Goal: Navigation & Orientation: Find specific page/section

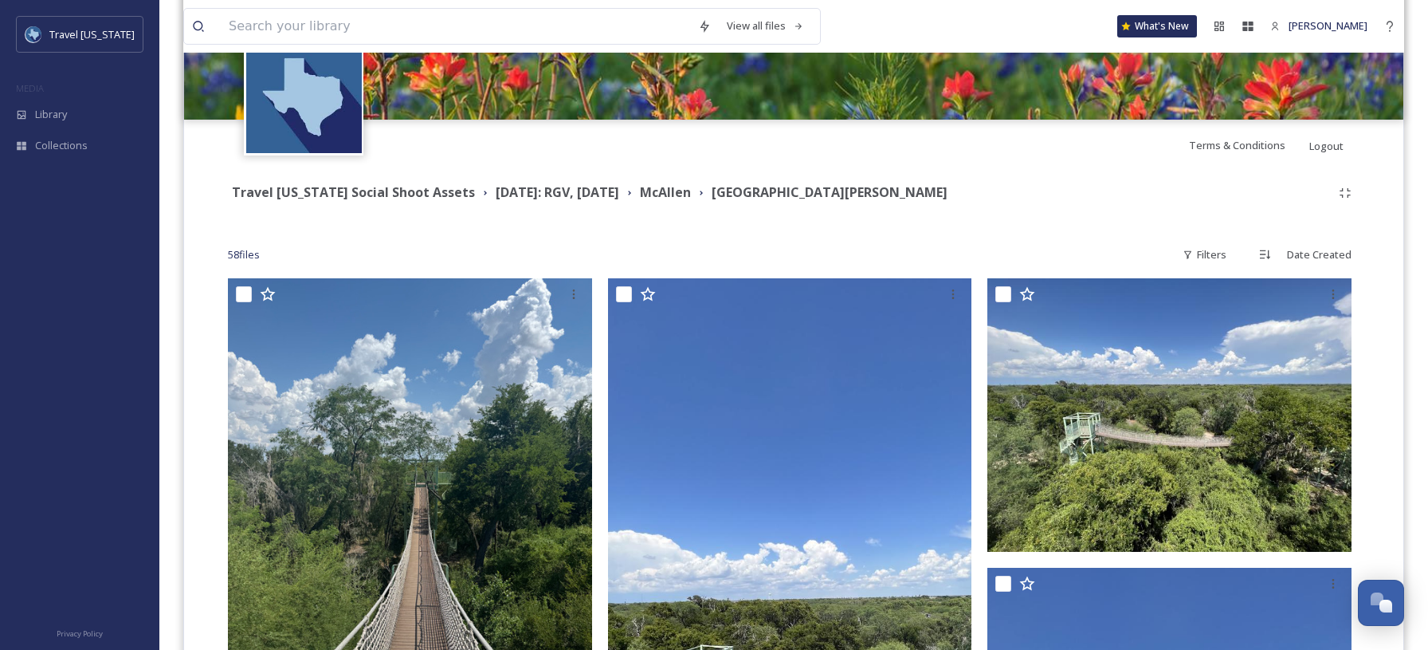
scroll to position [270, 0]
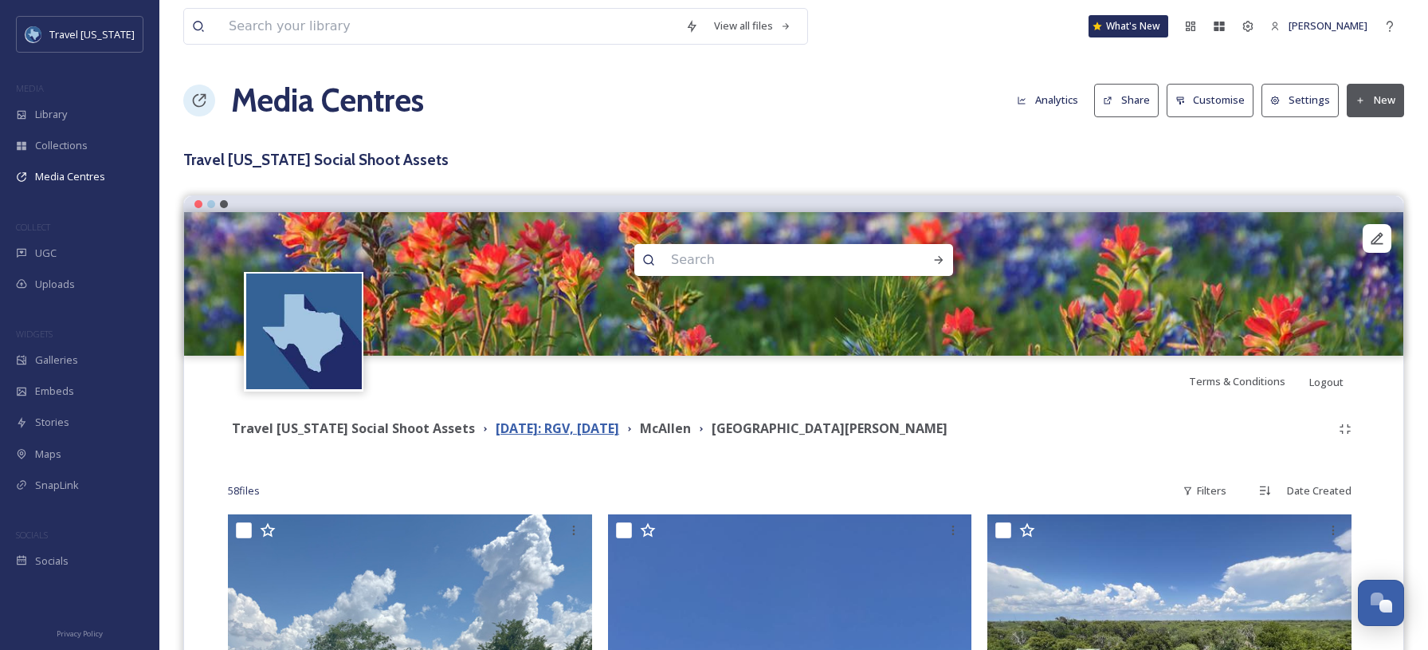
click at [602, 427] on strong "[DATE]: RGV, [DATE]" at bounding box center [558, 428] width 124 height 18
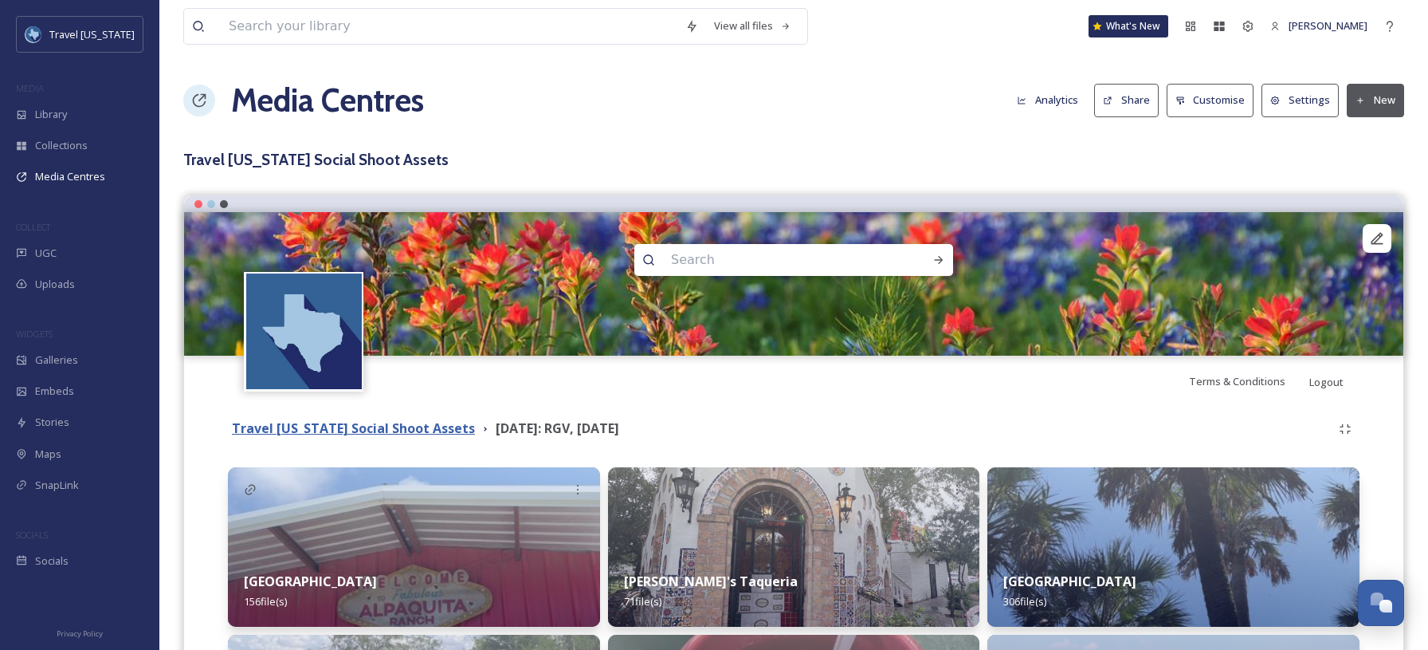
click at [385, 432] on strong "Travel [US_STATE] Social Shoot Assets" at bounding box center [353, 428] width 243 height 18
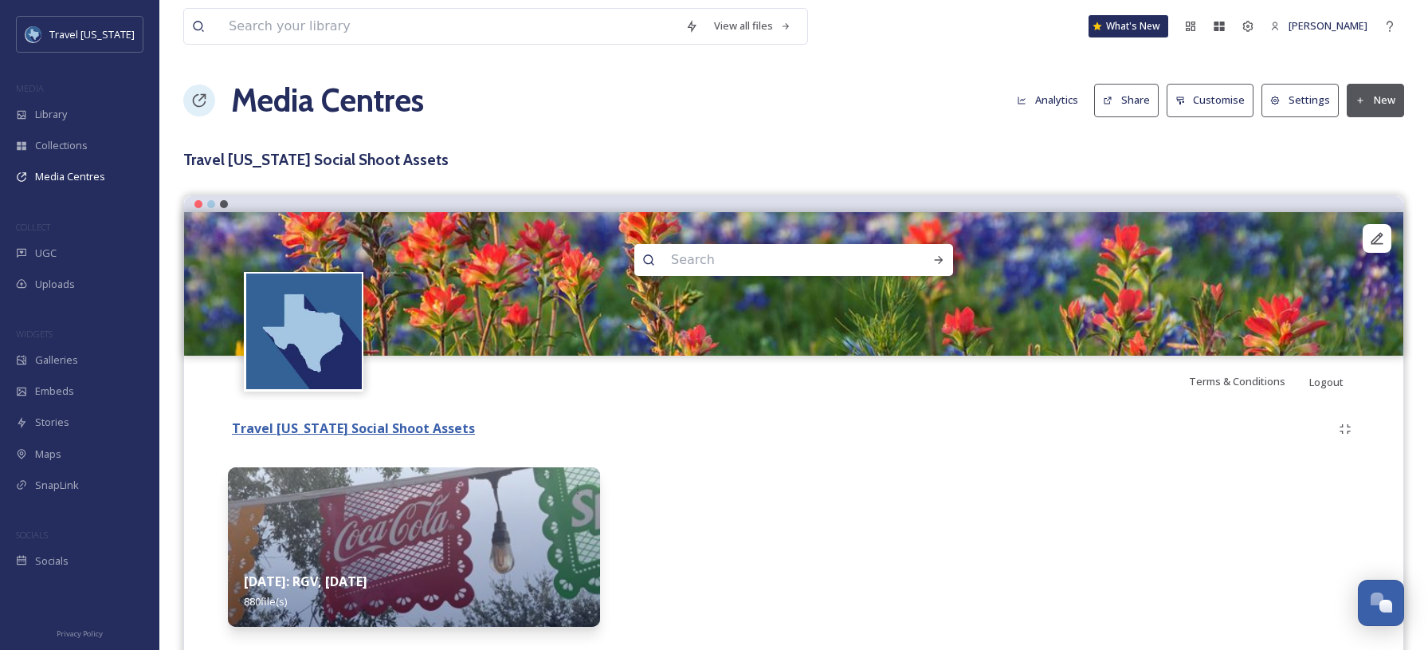
scroll to position [41, 0]
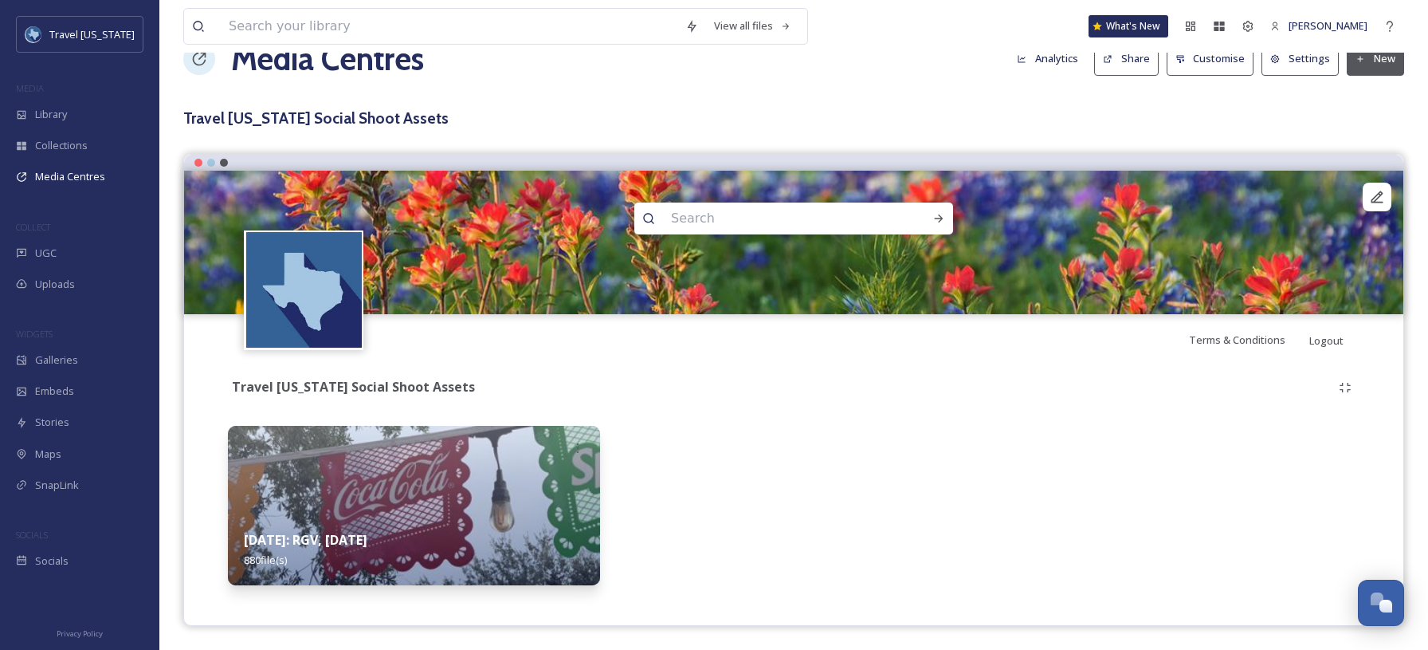
click at [312, 304] on img at bounding box center [304, 290] width 116 height 116
click at [309, 331] on img at bounding box center [304, 290] width 116 height 116
click at [328, 496] on img at bounding box center [414, 505] width 372 height 159
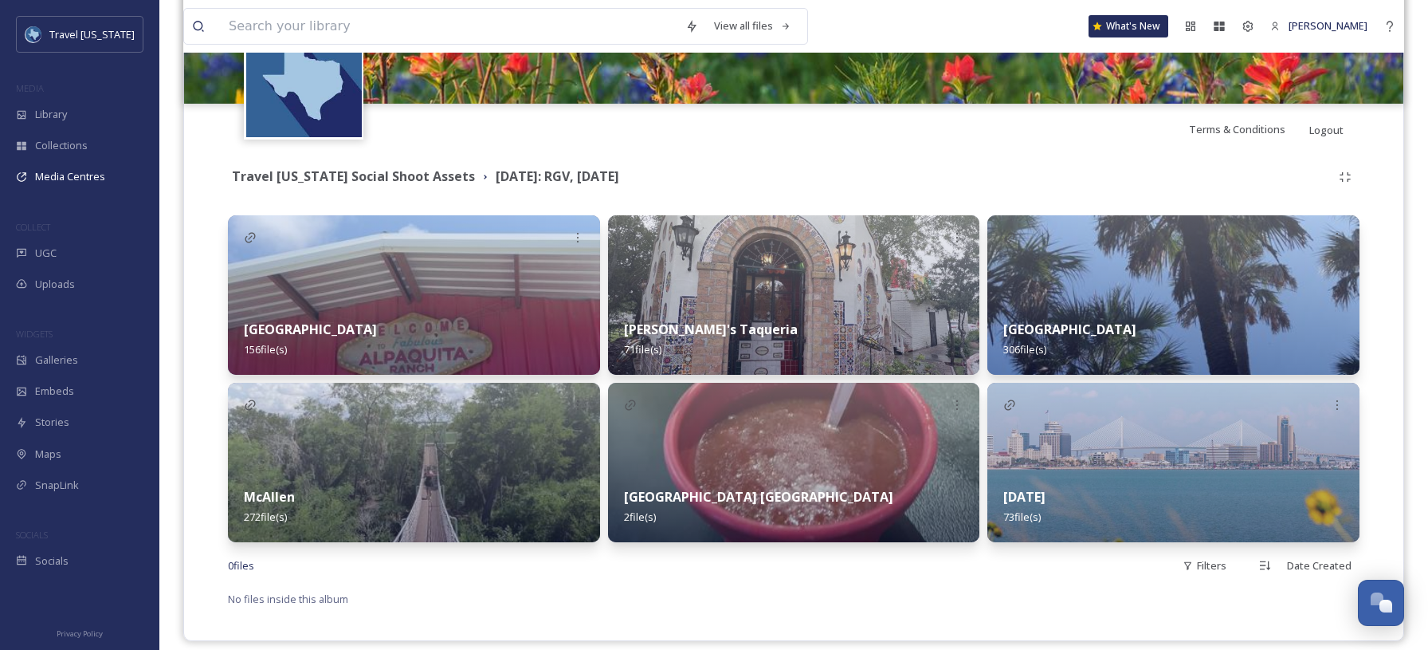
scroll to position [267, 0]
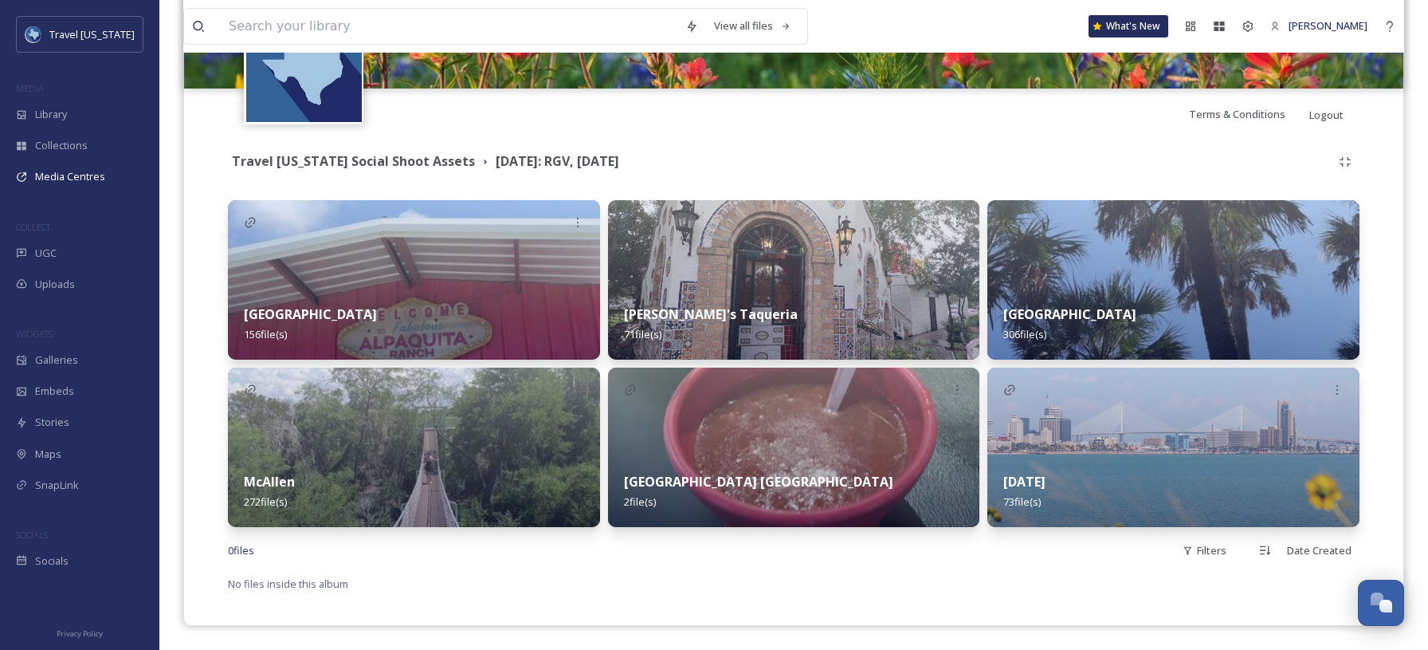
click at [422, 439] on img at bounding box center [414, 446] width 372 height 159
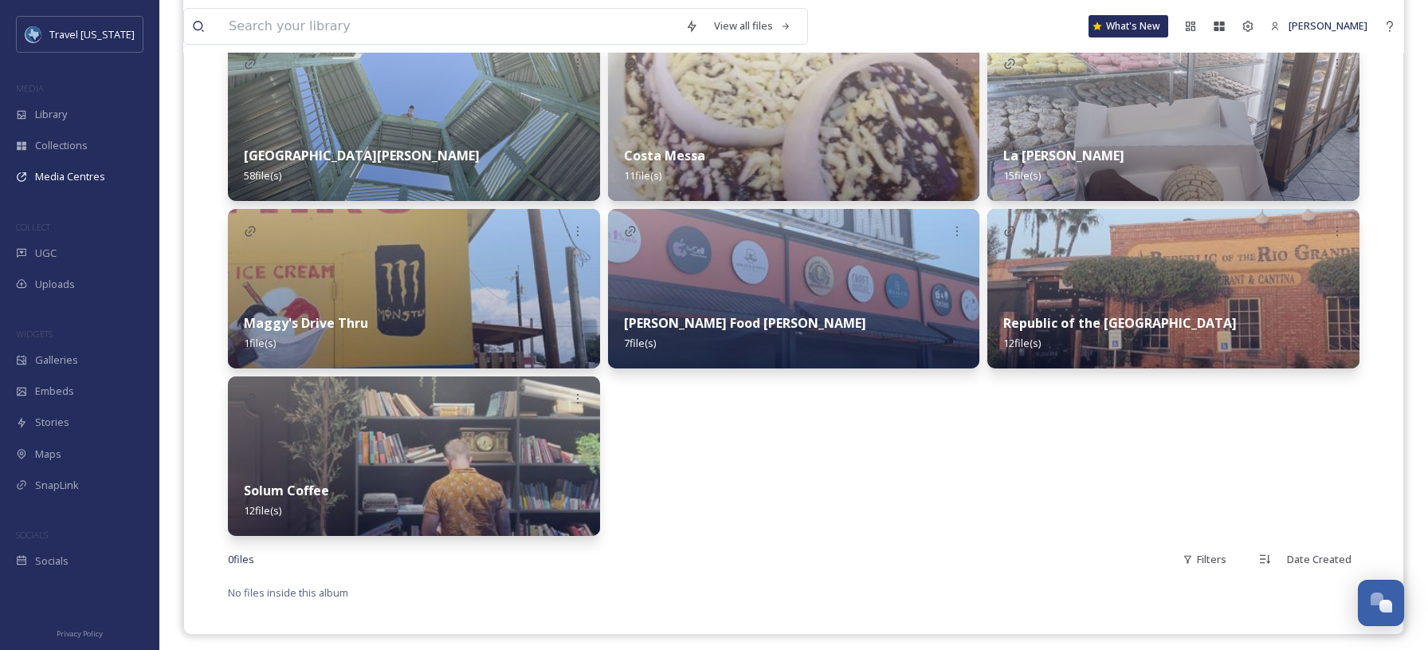
scroll to position [602, 0]
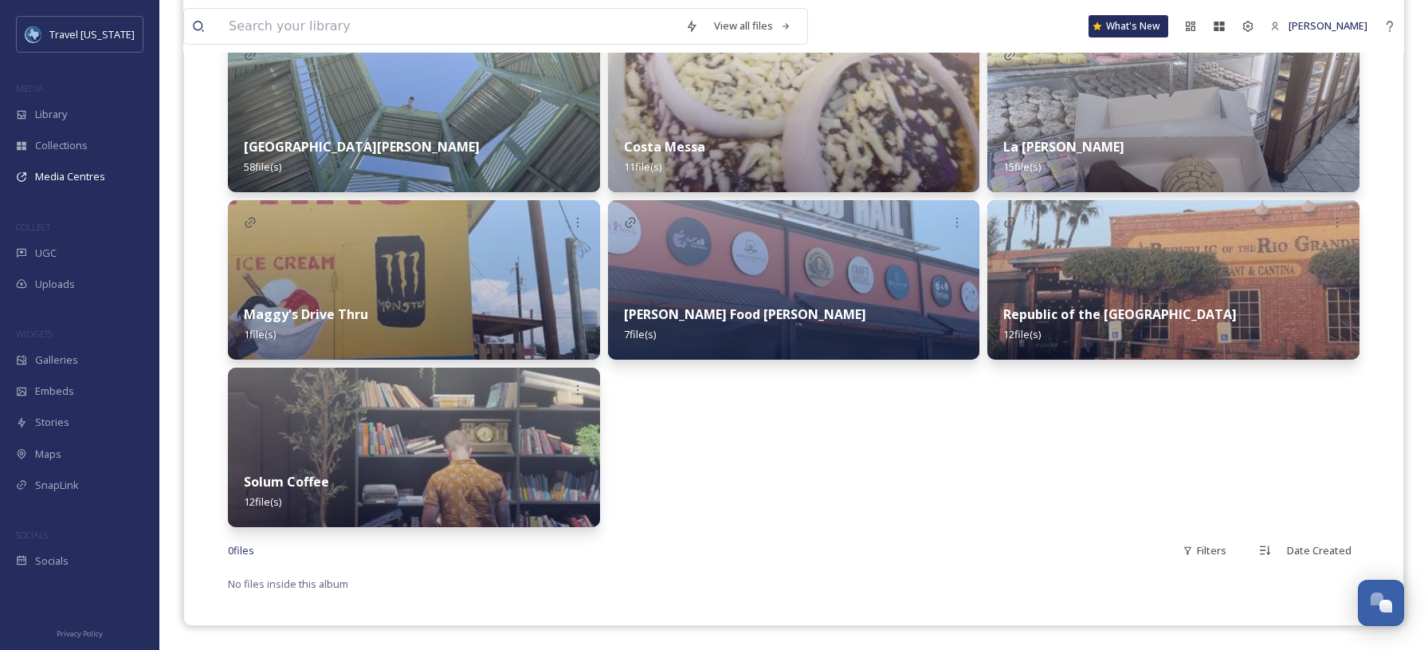
click at [984, 302] on div "Camp McAllen 33 file(s) [GEOGRAPHIC_DATA][PERSON_NAME] 58 file(s) Maggy's Drive…" at bounding box center [794, 196] width 1132 height 662
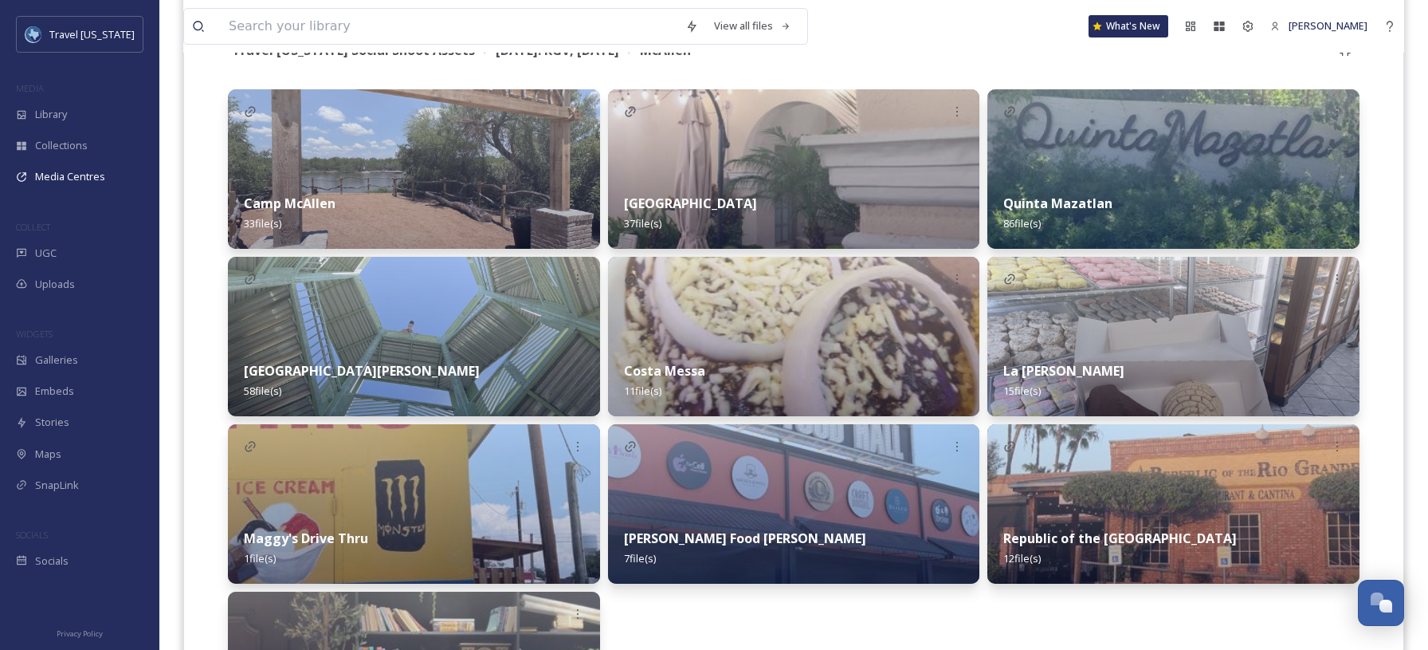
scroll to position [362, 0]
